Goal: Transaction & Acquisition: Purchase product/service

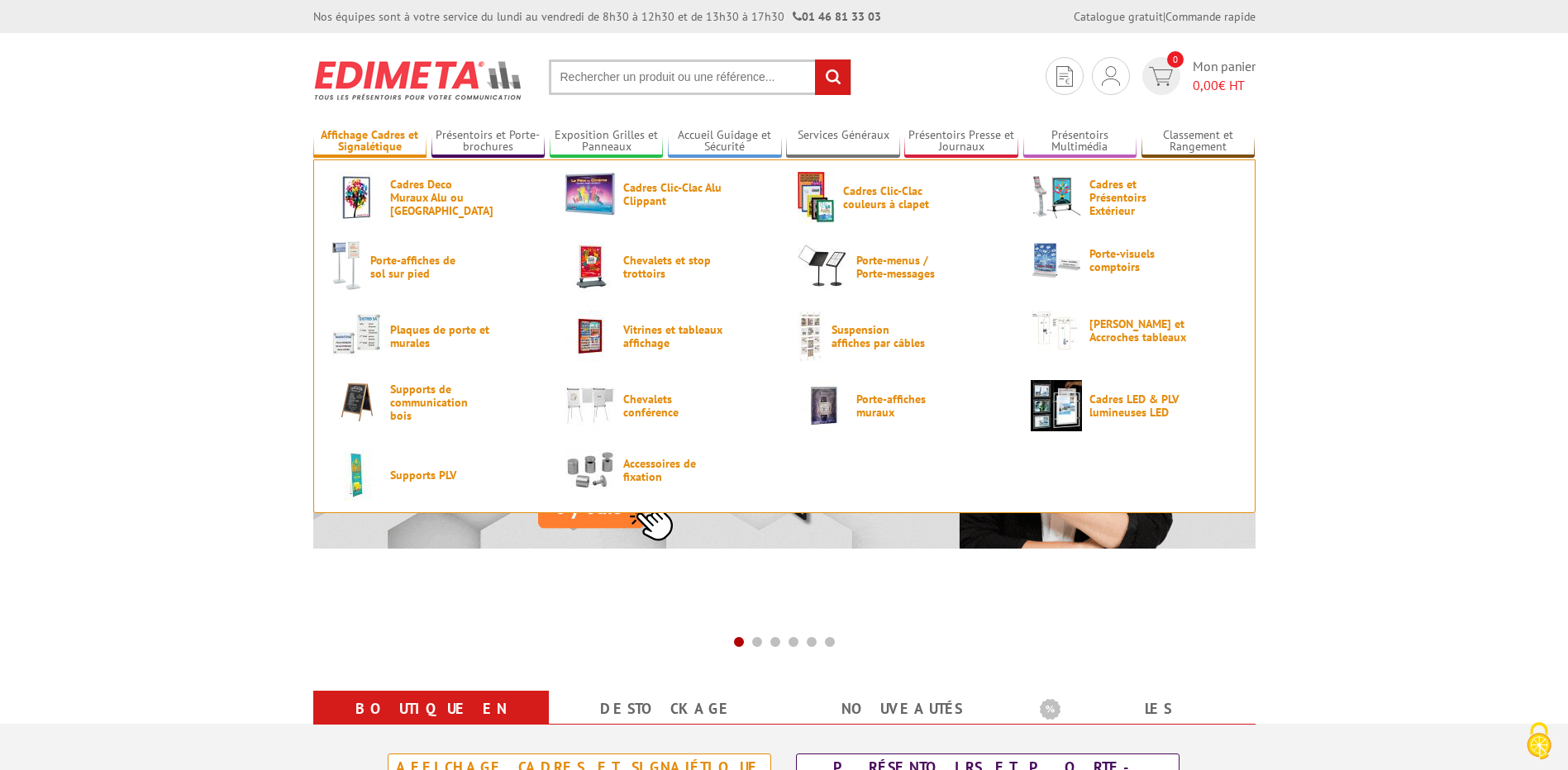
click at [374, 135] on link "Affichage Cadres et Signalétique" at bounding box center [370, 142] width 115 height 27
click at [422, 266] on span "Porte-affiches de sol sur pied" at bounding box center [419, 266] width 99 height 26
click at [405, 197] on span "Cadres Deco Muraux Alu ou [GEOGRAPHIC_DATA]" at bounding box center [439, 198] width 99 height 40
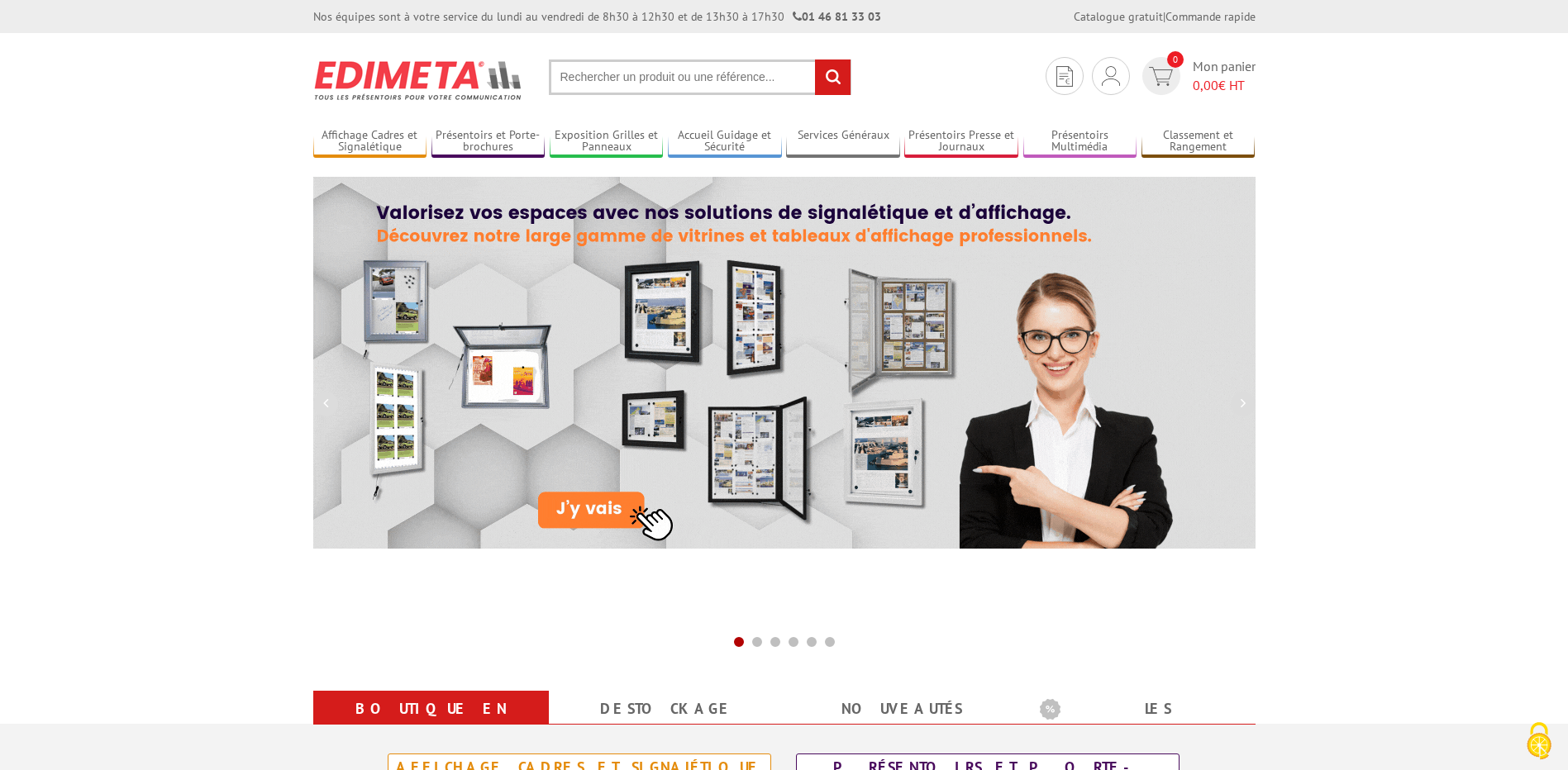
click at [650, 82] on input "text" at bounding box center [700, 77] width 302 height 35
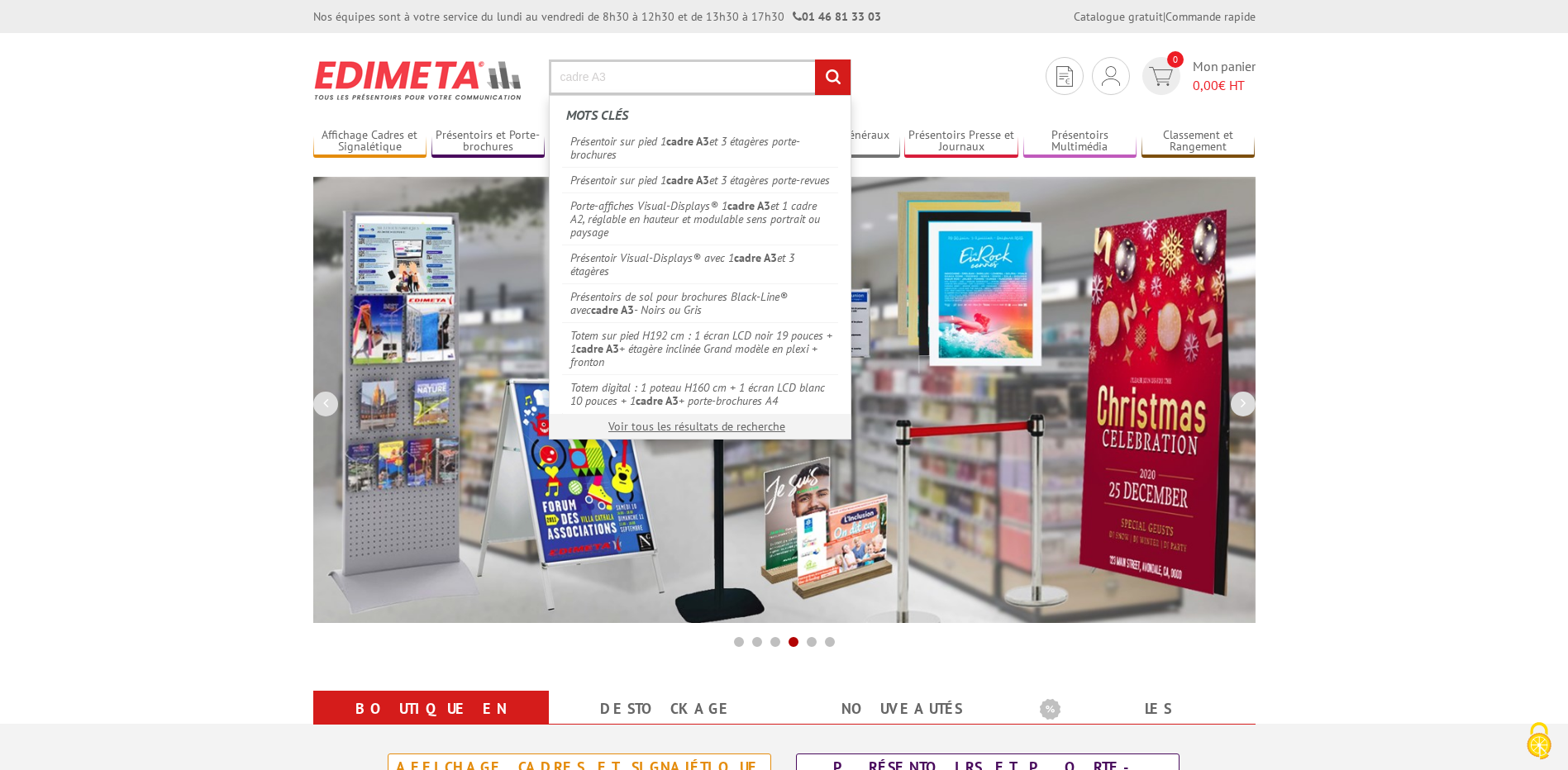
type input "cadre A3"
click at [815, 60] on input "rechercher" at bounding box center [833, 77] width 35 height 35
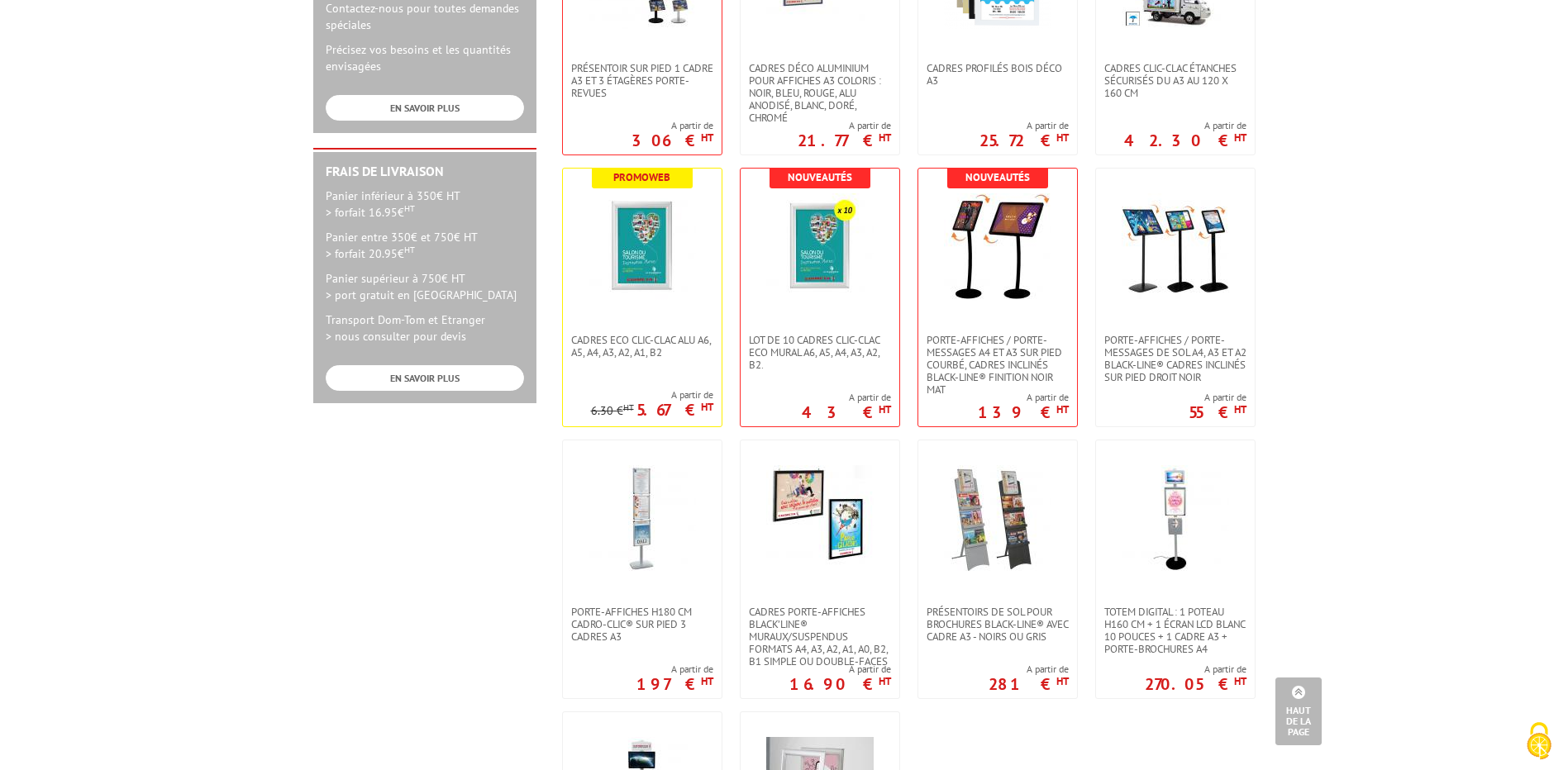
scroll to position [661, 0]
click at [673, 347] on span "Cadres Eco Clic-Clac alu A6, A5, A4, A3, A2, A1, B2" at bounding box center [641, 346] width 142 height 24
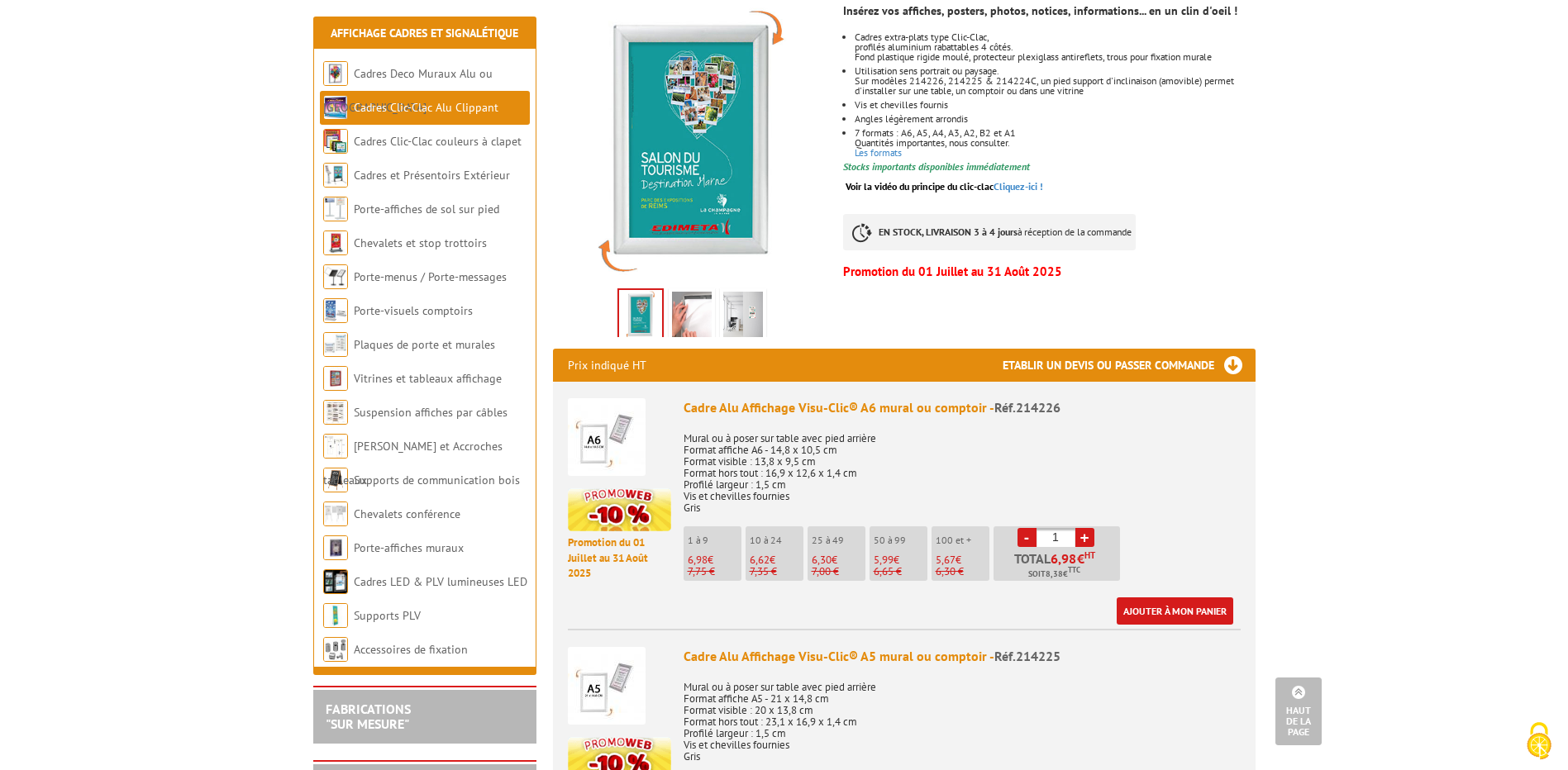
scroll to position [165, 0]
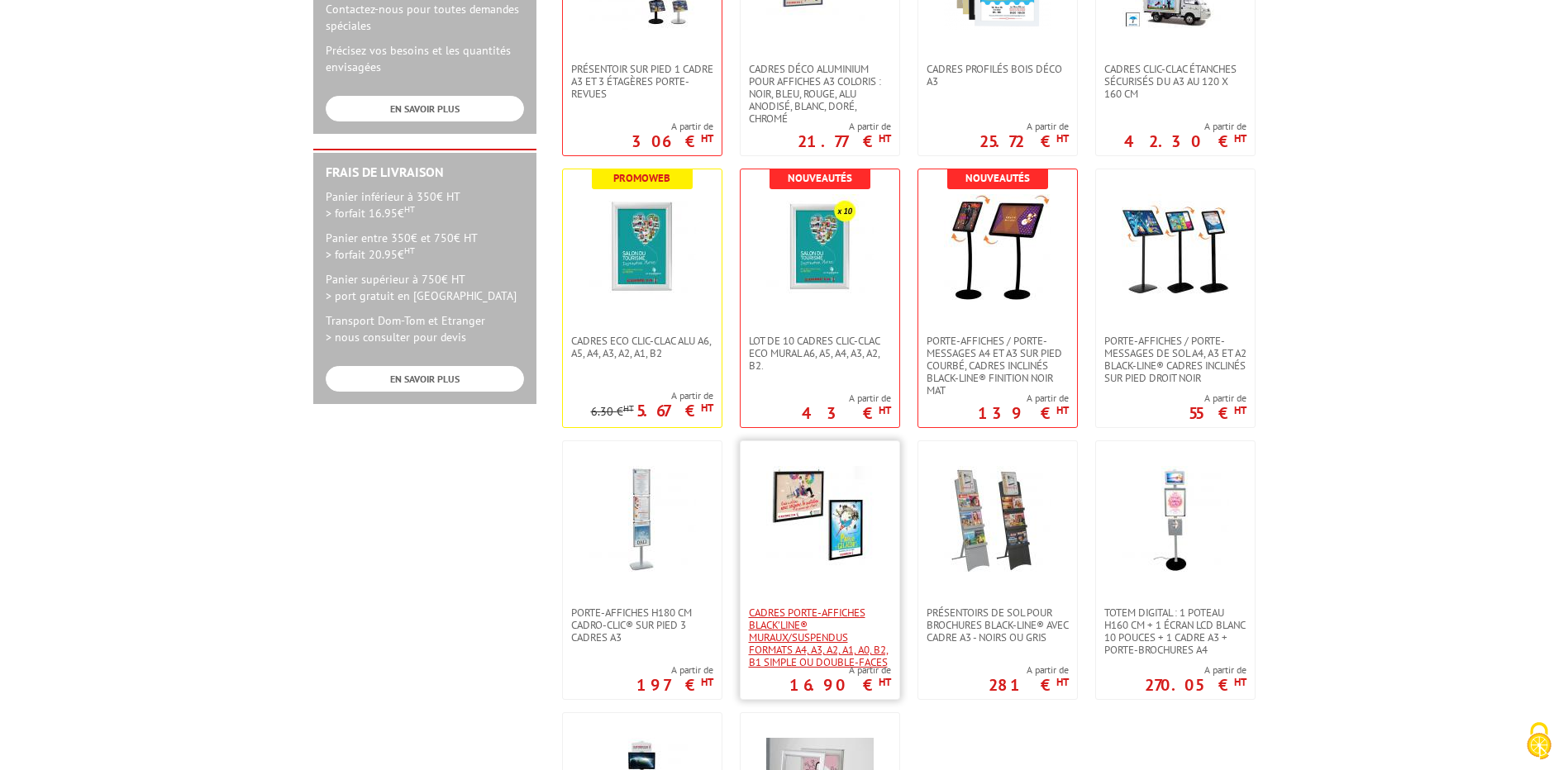
click at [817, 648] on span "Cadres porte-affiches Black’Line® muraux/suspendus Formats A4, A3, A2, A1, A0, …" at bounding box center [819, 637] width 142 height 62
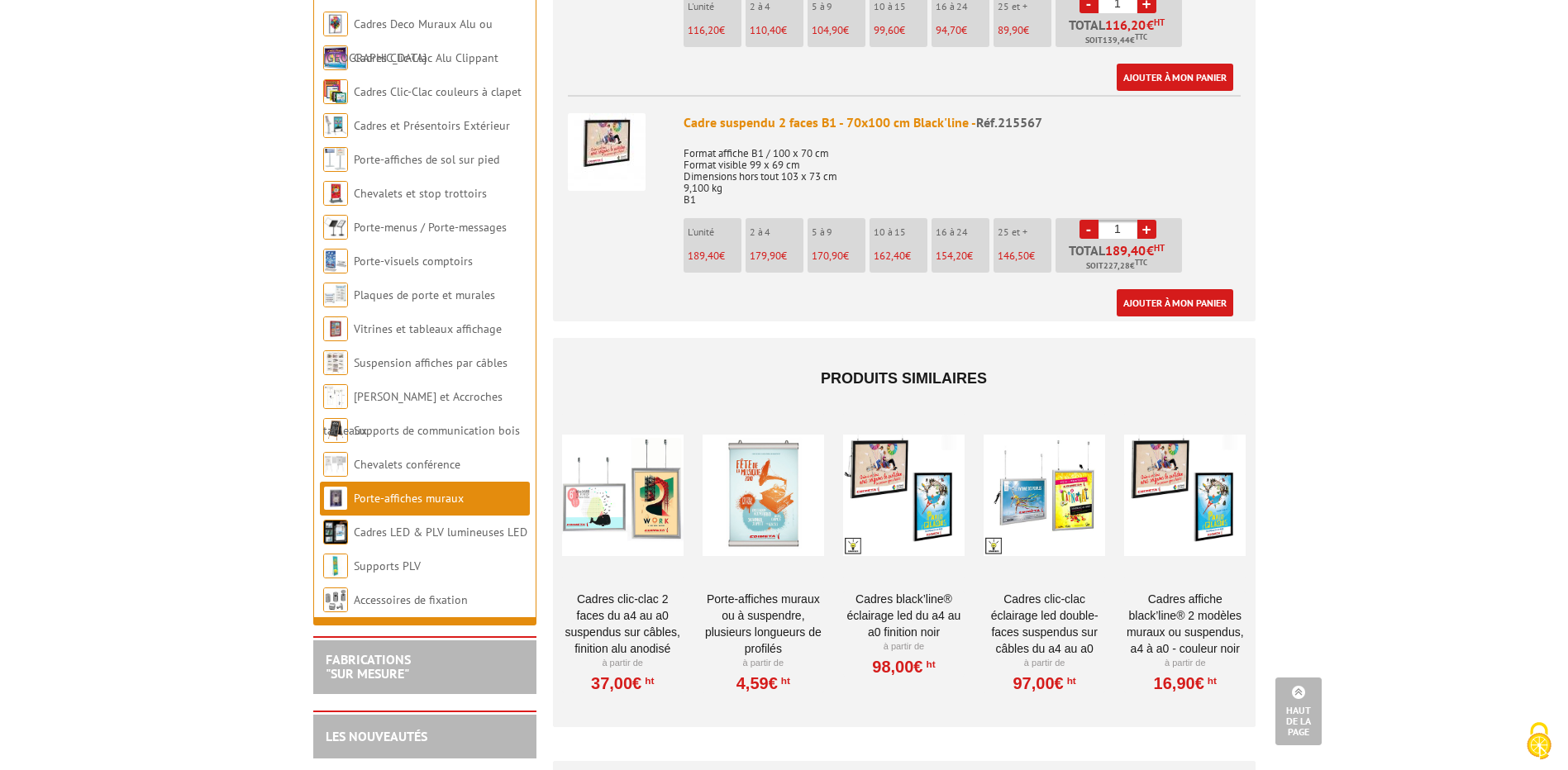
scroll to position [3553, 0]
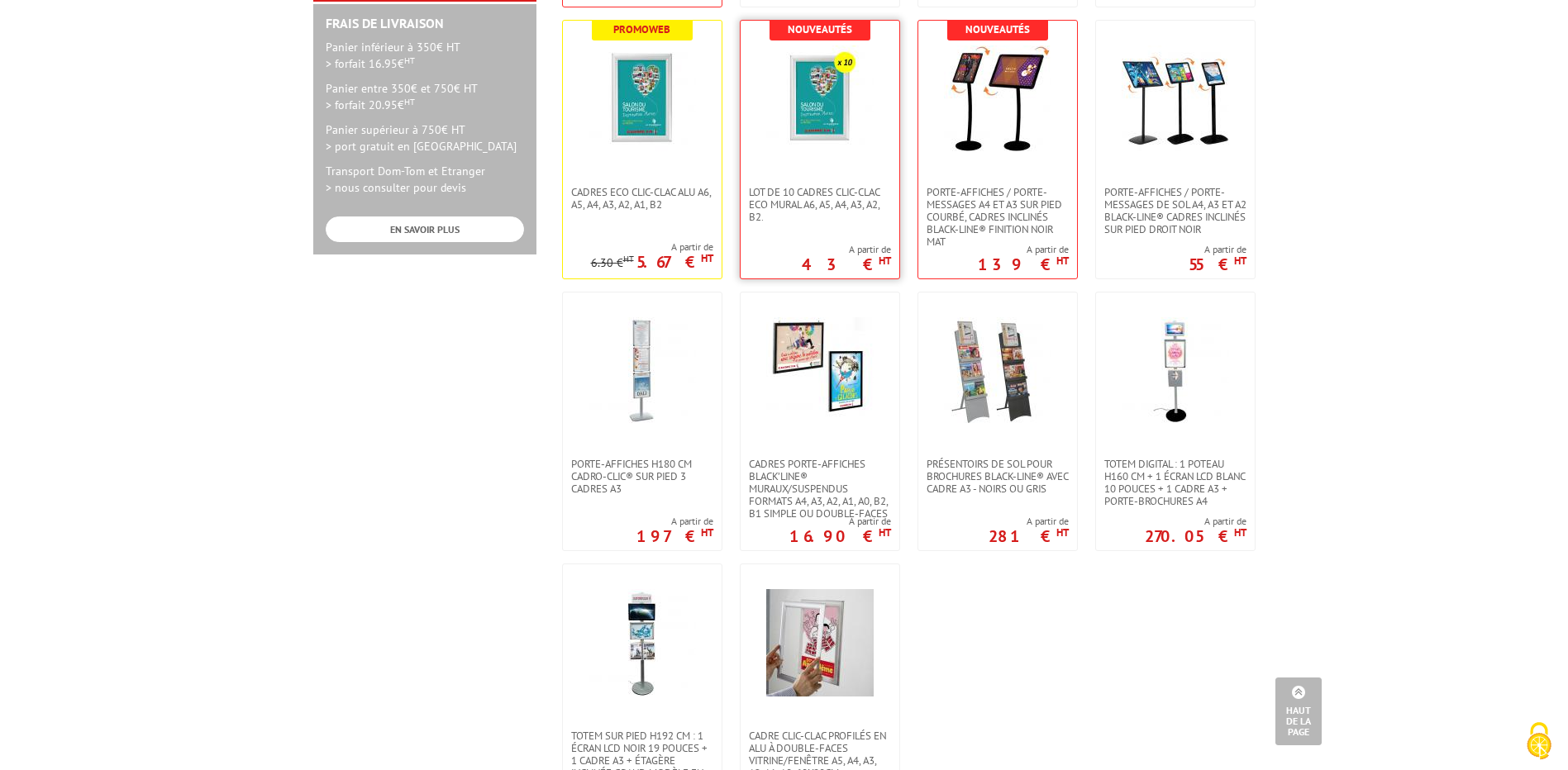
scroll to position [1074, 0]
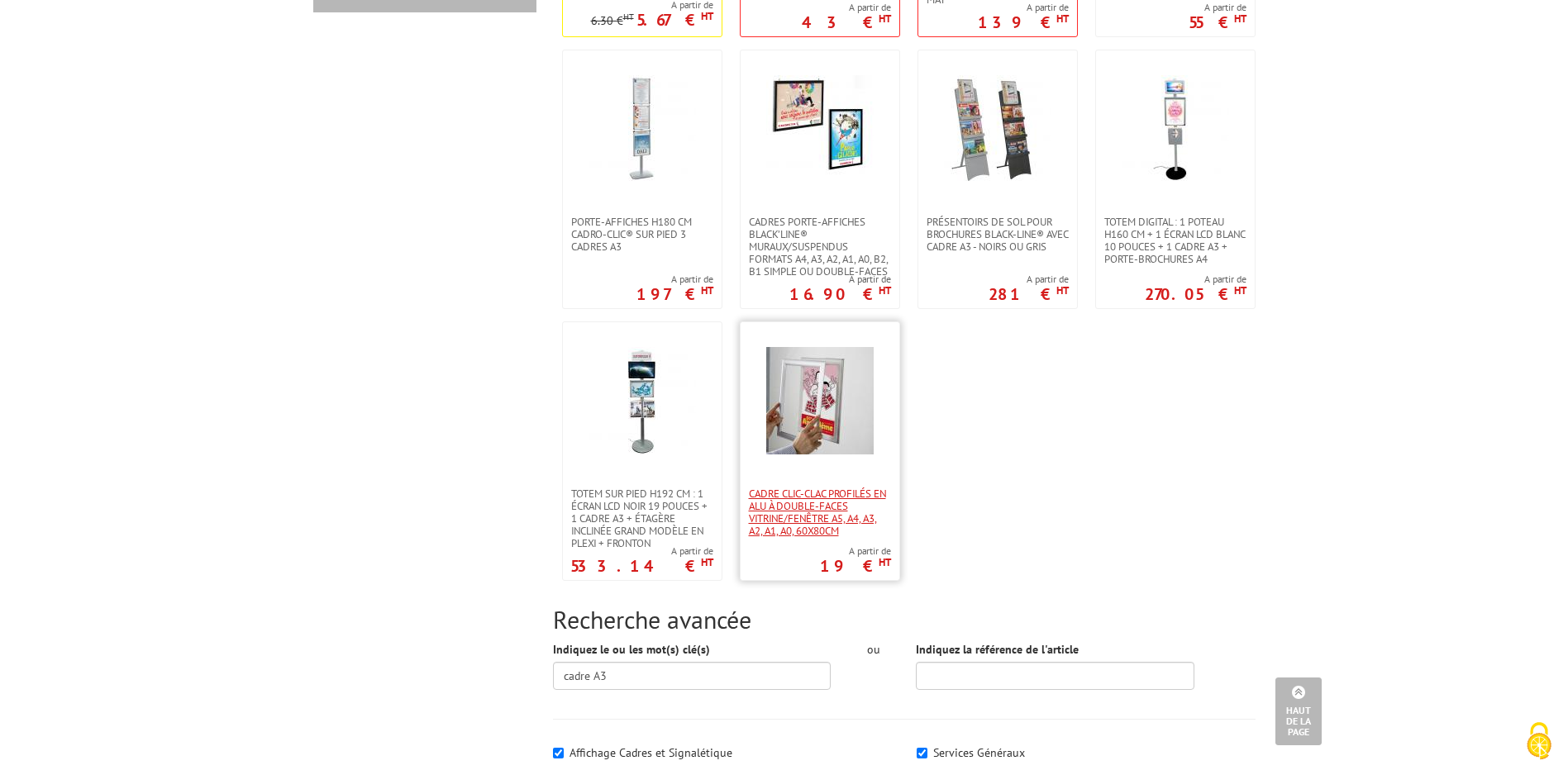
click at [832, 487] on span "Cadre clic-clac profilés en alu à double-faces Vitrine/fenêtre A5, A4, A3, A2, …" at bounding box center [819, 512] width 142 height 50
